Goal: Task Accomplishment & Management: Use online tool/utility

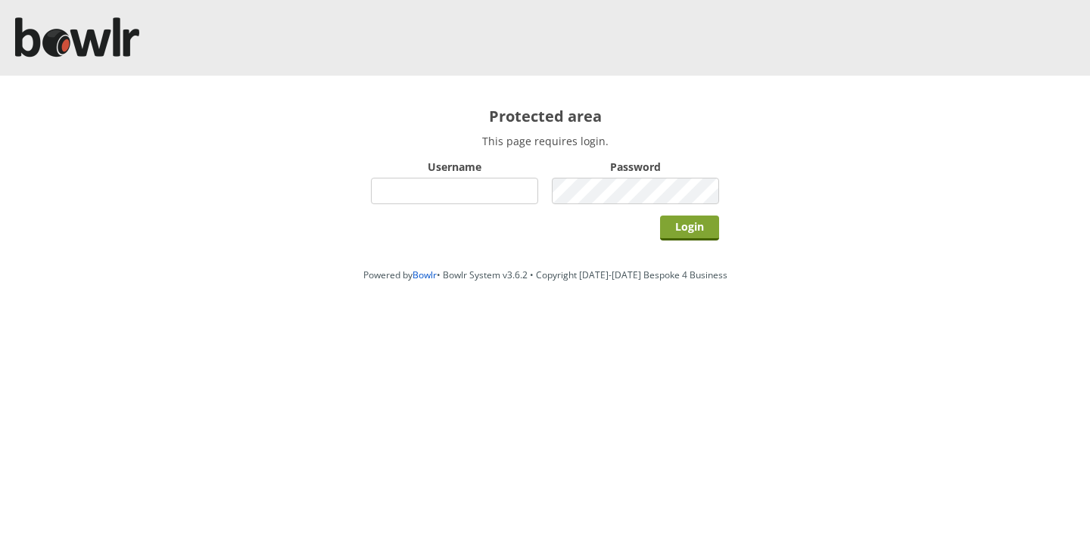
type input "bowlrchelmsford"
click at [693, 226] on input "Login" at bounding box center [689, 228] width 59 height 25
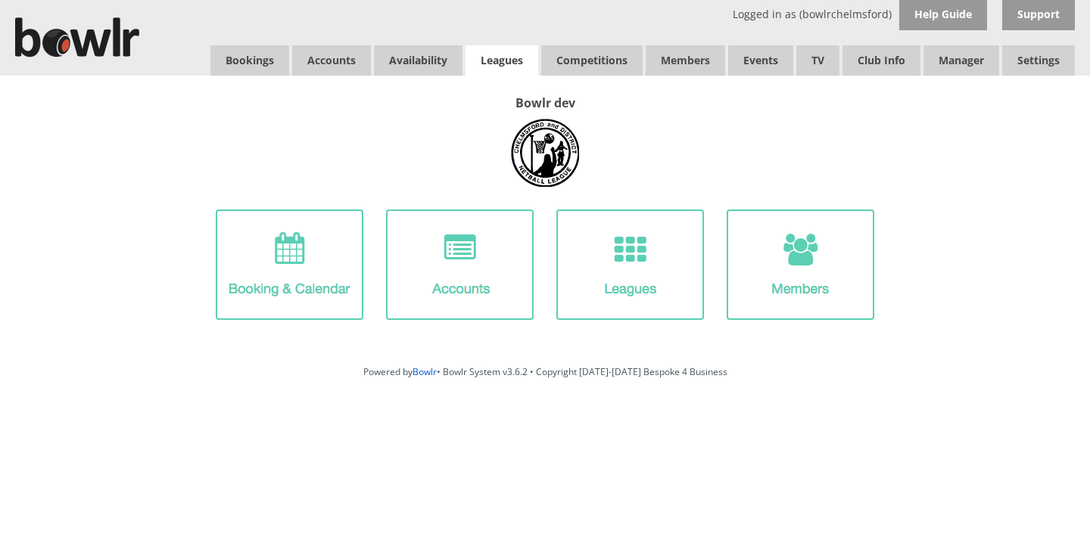
click at [510, 63] on link "Leagues" at bounding box center [501, 60] width 73 height 30
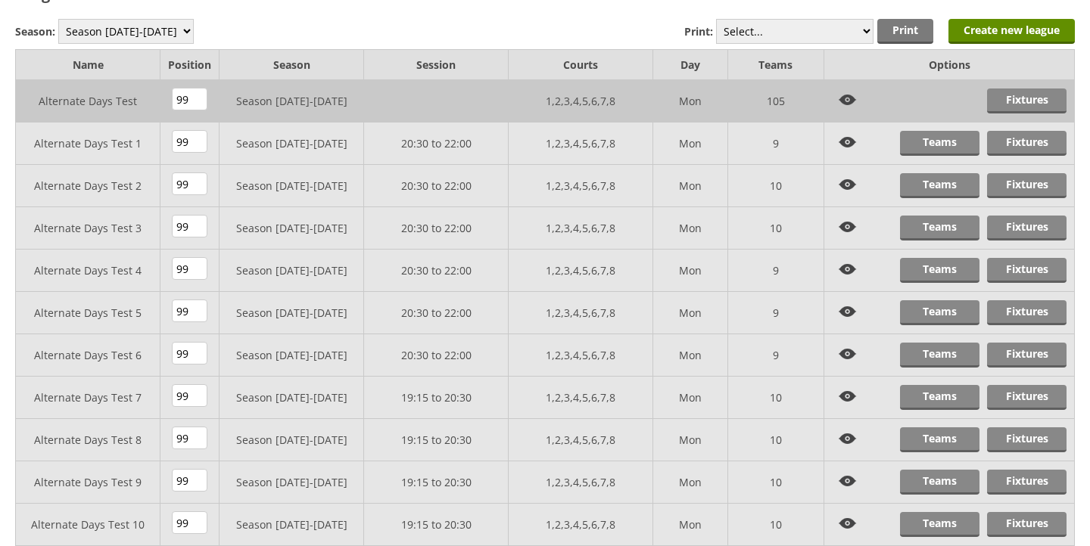
scroll to position [69, 0]
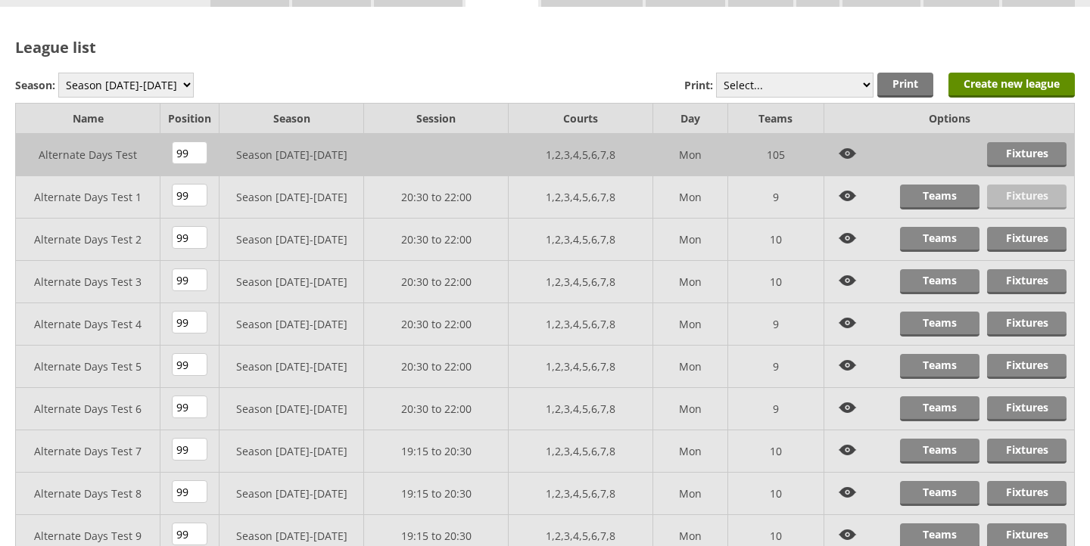
click at [1015, 203] on link "Fixtures" at bounding box center [1026, 197] width 79 height 25
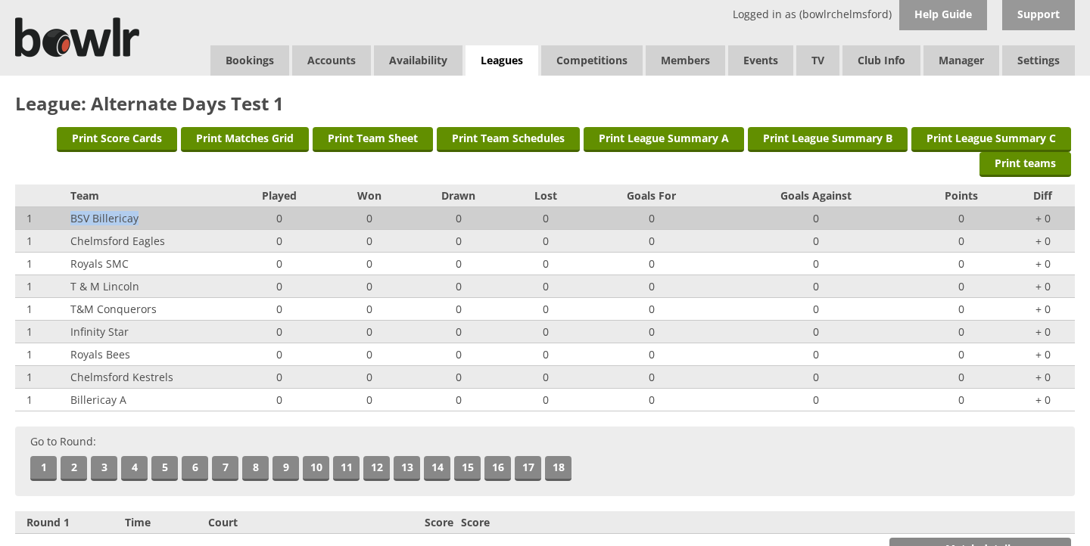
drag, startPoint x: 141, startPoint y: 219, endPoint x: 68, endPoint y: 219, distance: 73.4
click at [68, 219] on td "BSV Billericay" at bounding box center [148, 218] width 162 height 23
copy td "BSV Billericay"
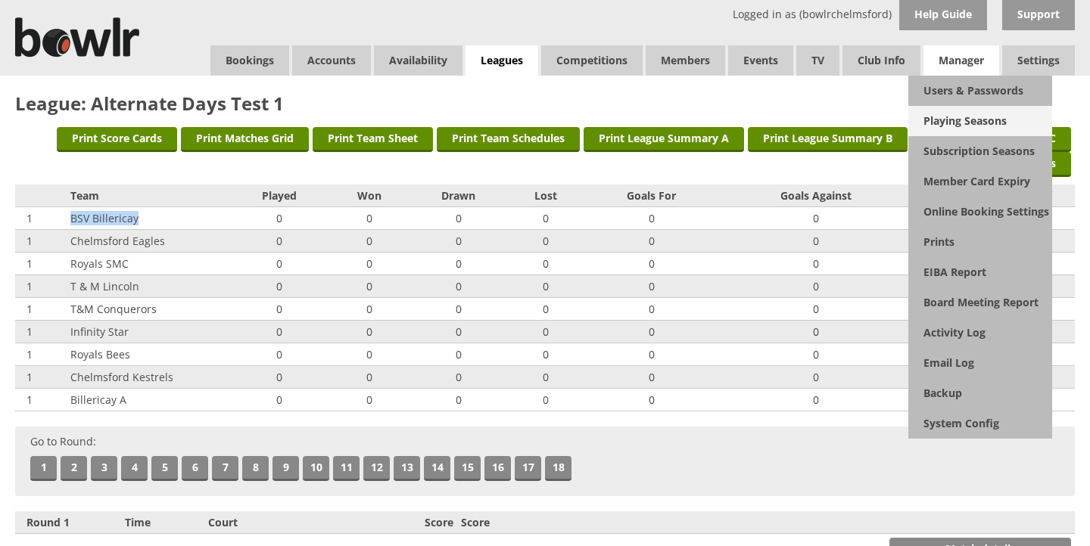
click at [959, 116] on link "Playing Seasons" at bounding box center [980, 121] width 144 height 30
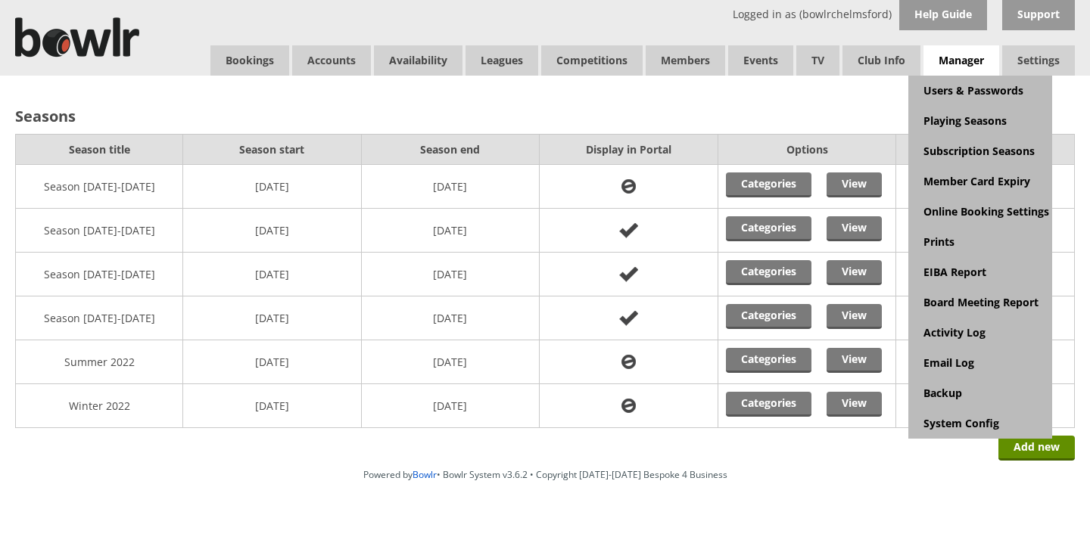
click at [969, 64] on span "Manager" at bounding box center [961, 60] width 76 height 31
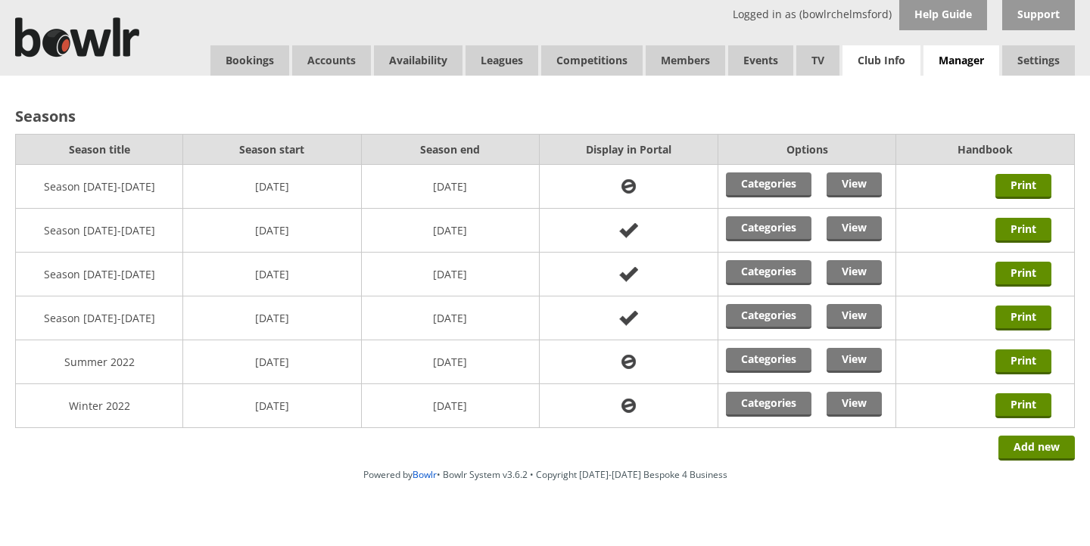
click at [864, 60] on link "Club Info" at bounding box center [881, 60] width 78 height 30
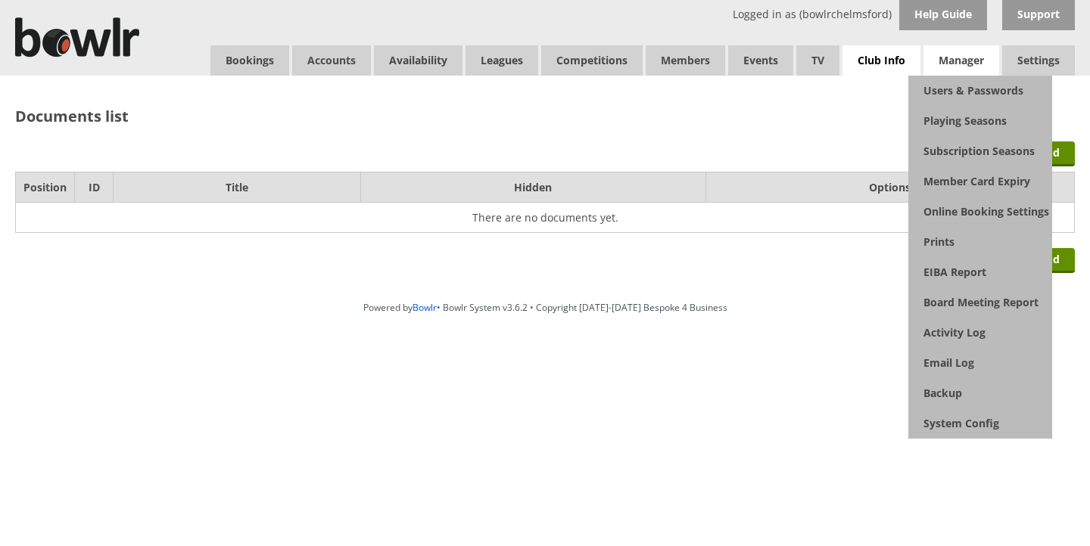
click at [951, 61] on span "Manager" at bounding box center [961, 60] width 76 height 30
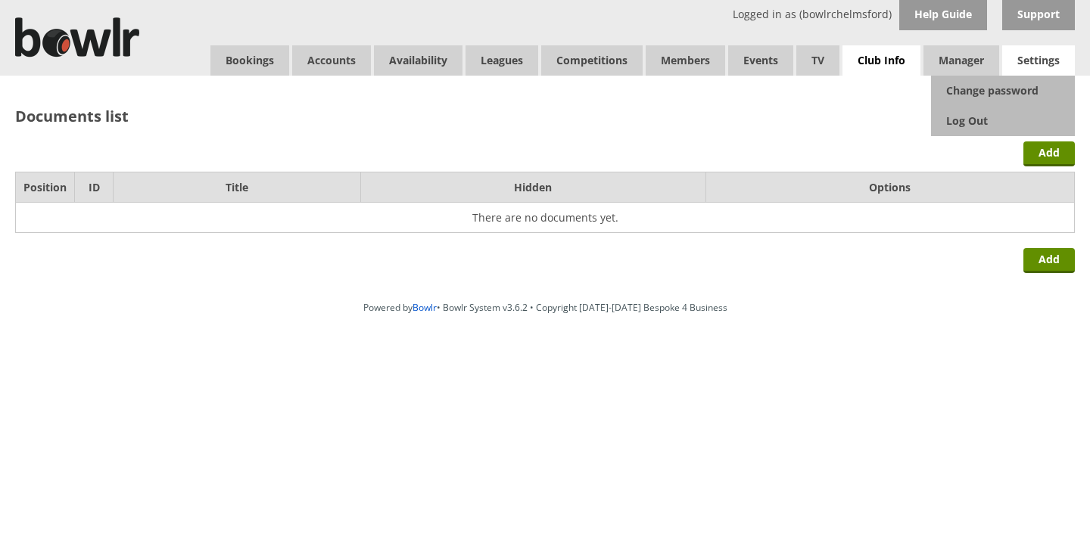
click at [1026, 67] on span "Settings" at bounding box center [1038, 60] width 73 height 30
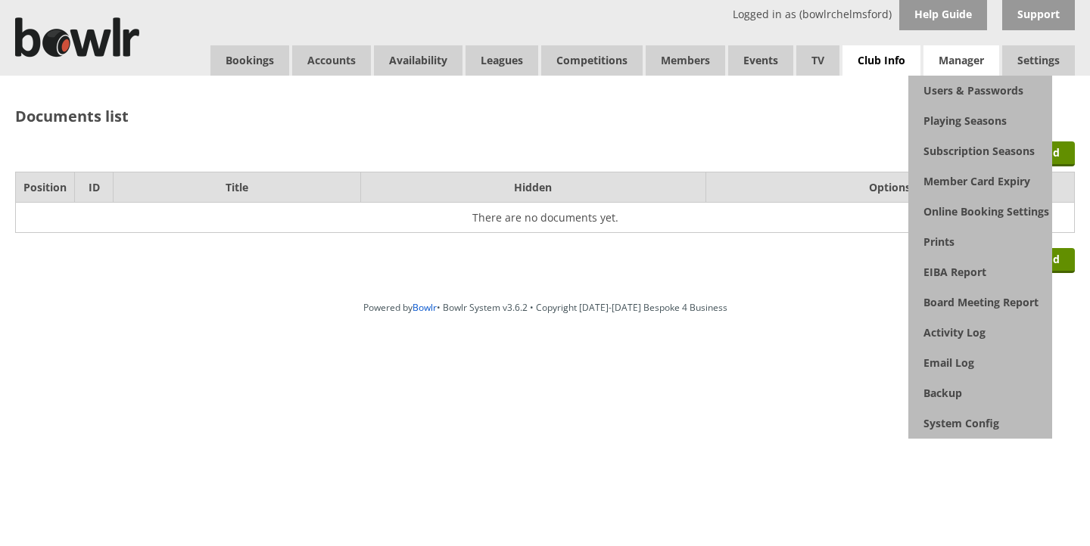
click at [977, 67] on span "Manager" at bounding box center [961, 60] width 76 height 30
click at [956, 67] on span "Manager" at bounding box center [961, 60] width 76 height 30
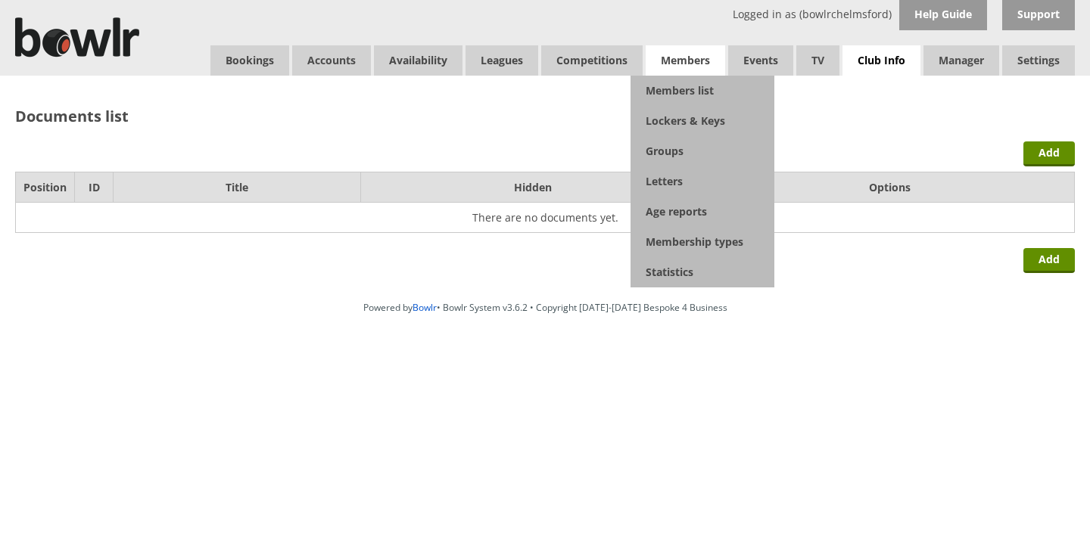
click at [695, 58] on span "Members" at bounding box center [684, 60] width 79 height 30
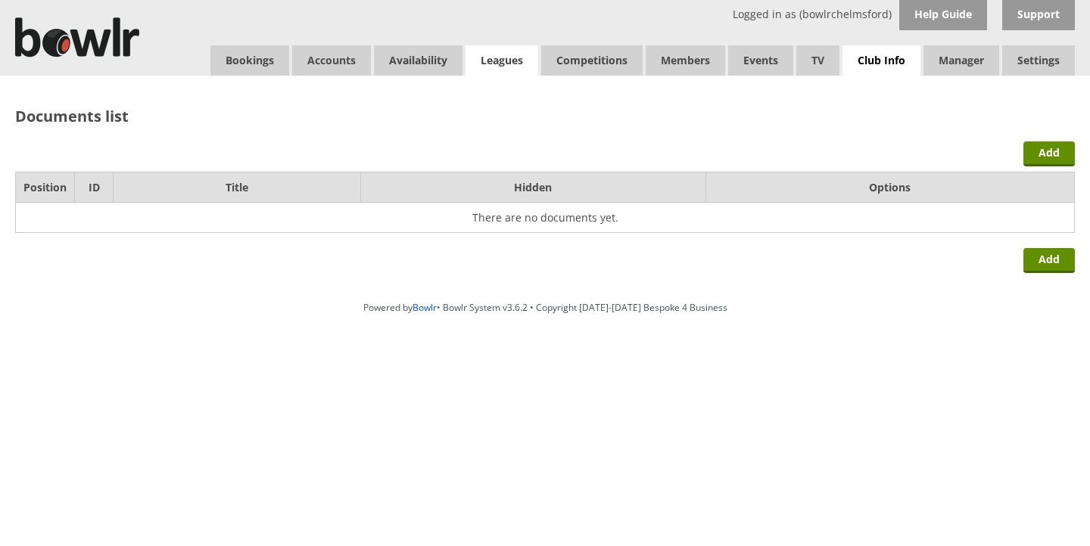
click at [503, 58] on link "Leagues" at bounding box center [501, 60] width 73 height 30
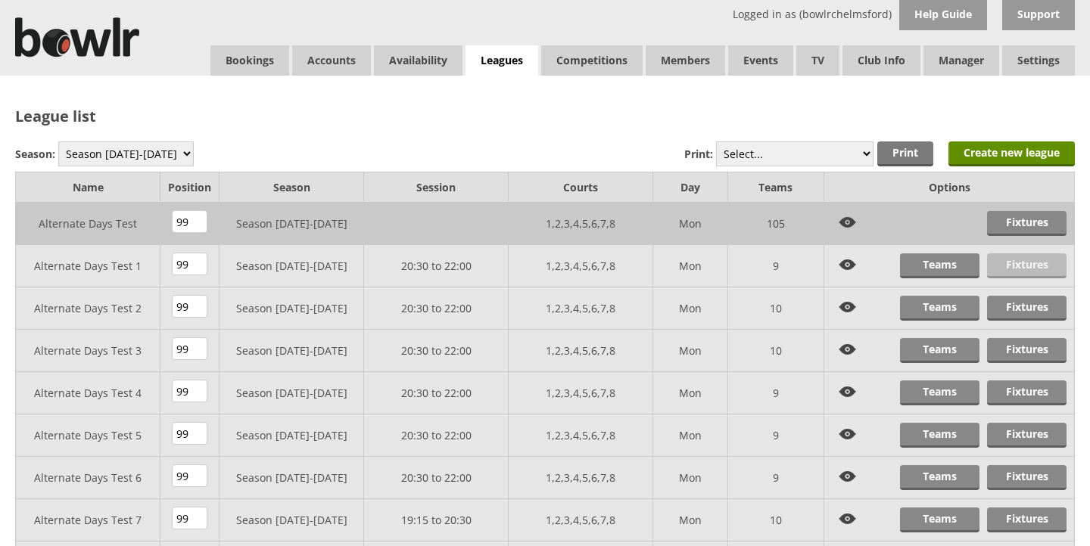
click at [1028, 275] on link "Fixtures" at bounding box center [1026, 265] width 79 height 25
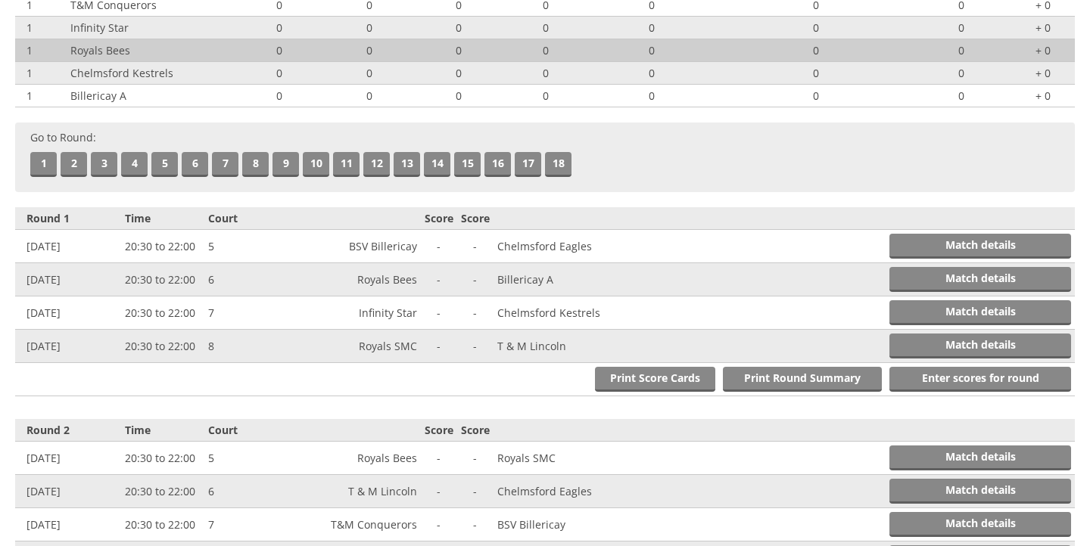
scroll to position [291, 0]
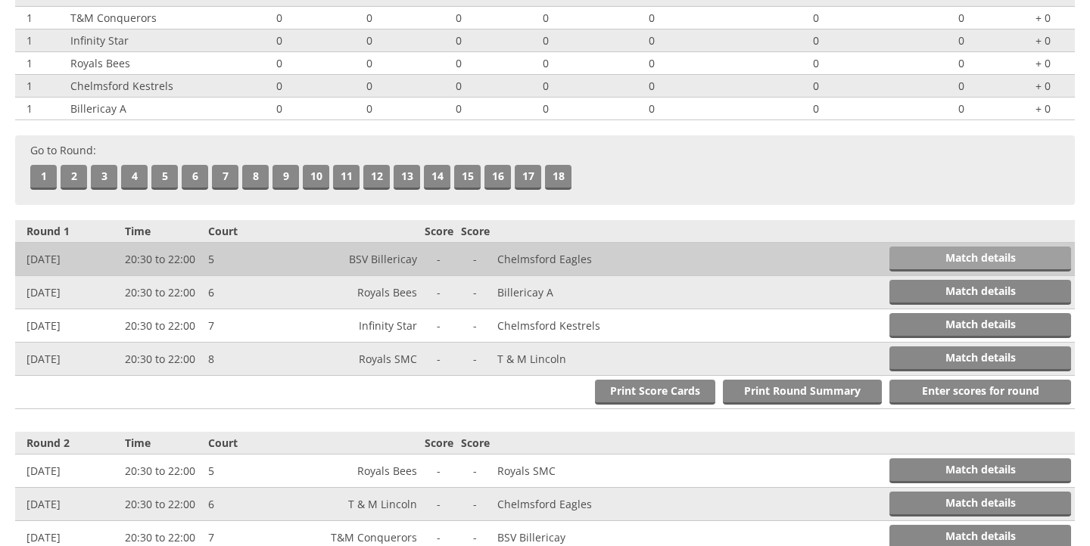
click at [970, 256] on link "Match details" at bounding box center [980, 259] width 182 height 25
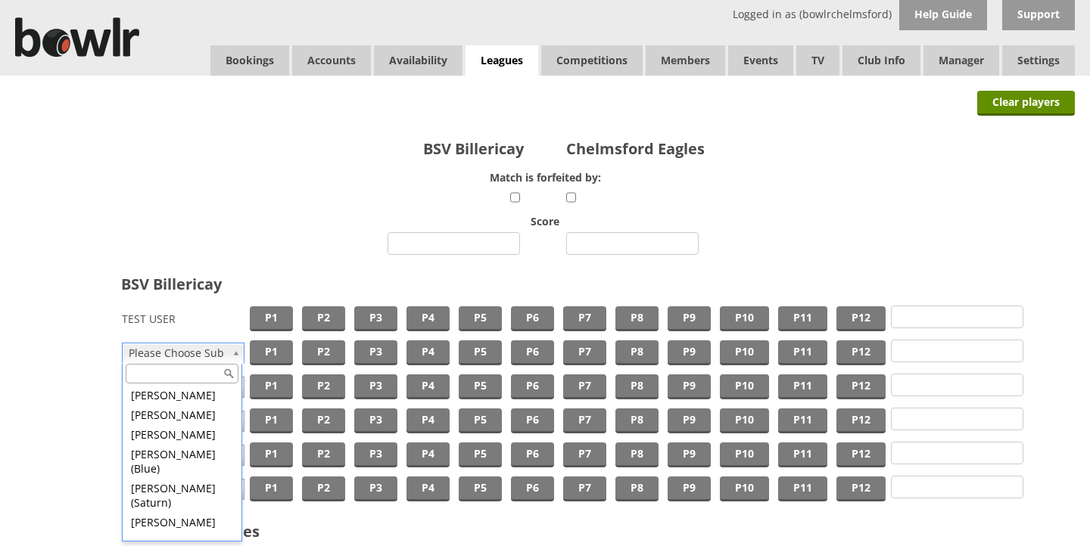
scroll to position [1817, 0]
